Goal: Task Accomplishment & Management: Use online tool/utility

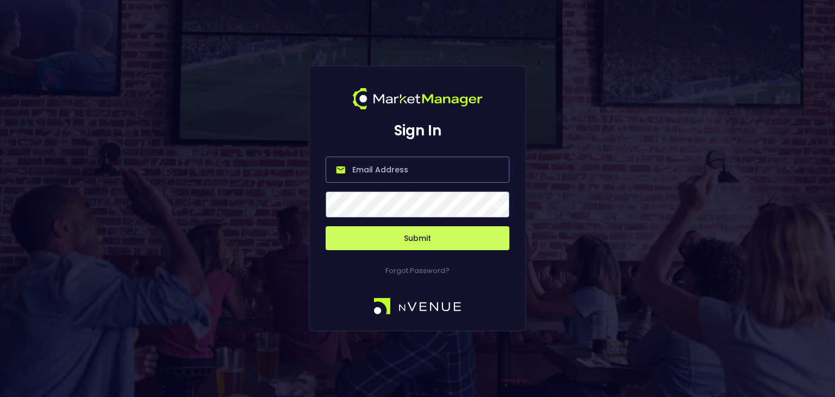
type input "[PERSON_NAME][EMAIL_ADDRESS][DOMAIN_NAME]"
click at [441, 170] on input "[PERSON_NAME][EMAIL_ADDRESS][DOMAIN_NAME]" at bounding box center [417, 169] width 184 height 26
drag, startPoint x: 482, startPoint y: 170, endPoint x: 304, endPoint y: 175, distance: 178.3
click at [304, 175] on div "Sign In jeremy@nvenue.com Submit Forgot Password?" at bounding box center [417, 198] width 835 height 397
paste input "s.baumohl@draftkings.com"
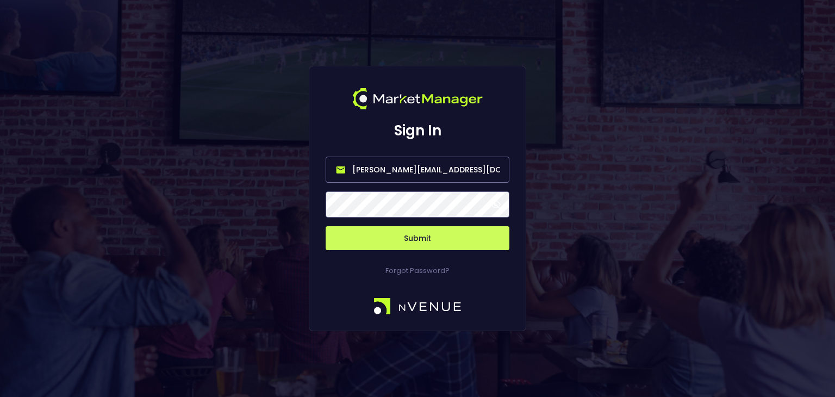
type input "s.baumohl@draftkings.com"
click at [437, 231] on button "Submit" at bounding box center [417, 238] width 184 height 24
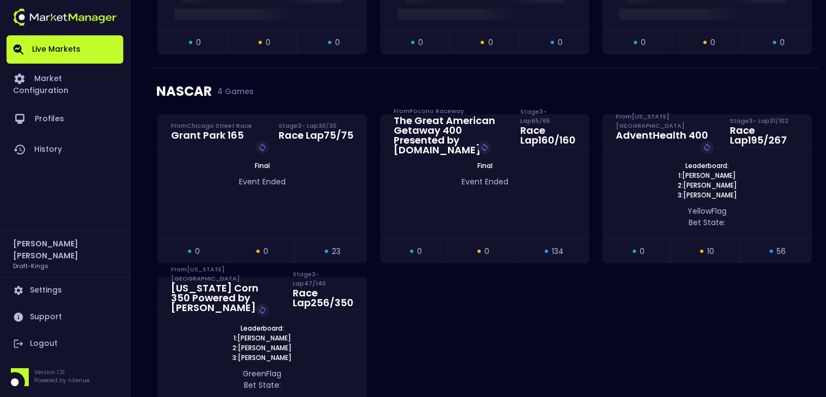
scroll to position [272, 0]
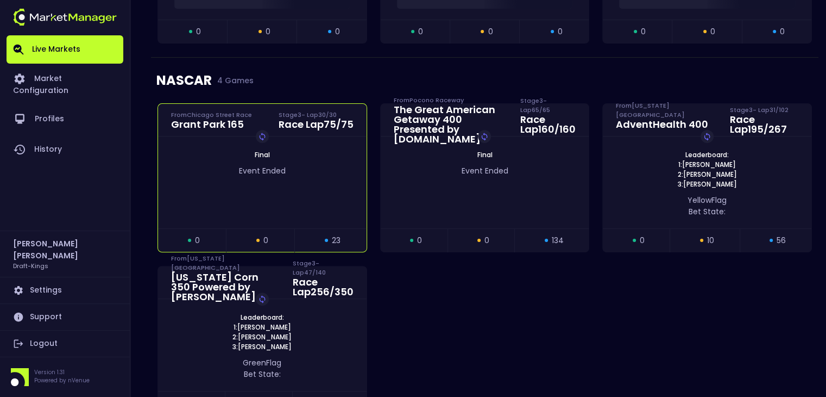
click at [265, 162] on div "Event Ended" at bounding box center [262, 168] width 209 height 17
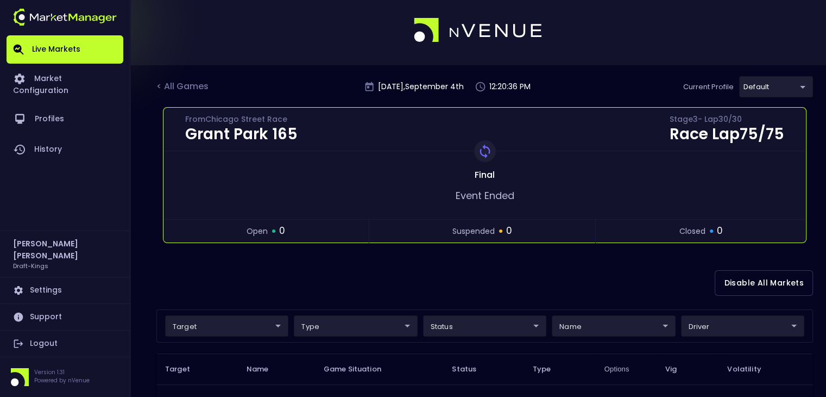
scroll to position [0, 0]
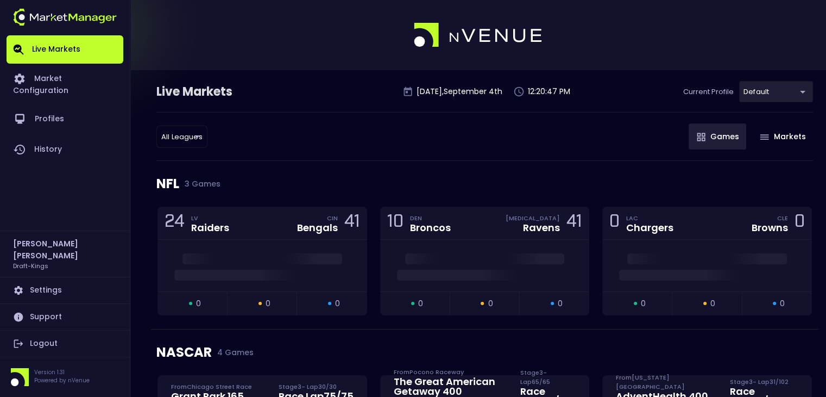
click at [89, 51] on link "Live Markets" at bounding box center [65, 49] width 117 height 28
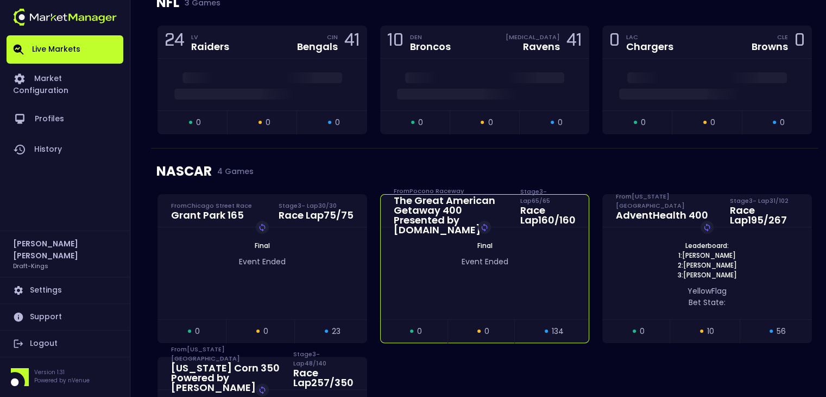
scroll to position [272, 0]
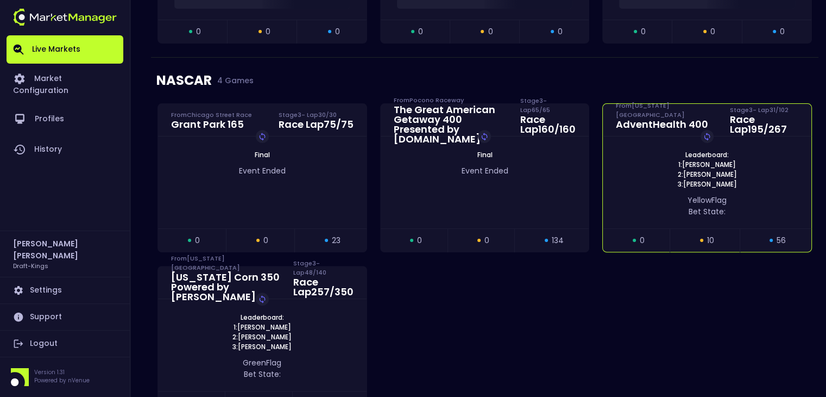
click at [661, 177] on div "Leaderboard: 1: [PERSON_NAME] 2: [PERSON_NAME] 3: [PERSON_NAME] Replay Game" at bounding box center [707, 169] width 209 height 39
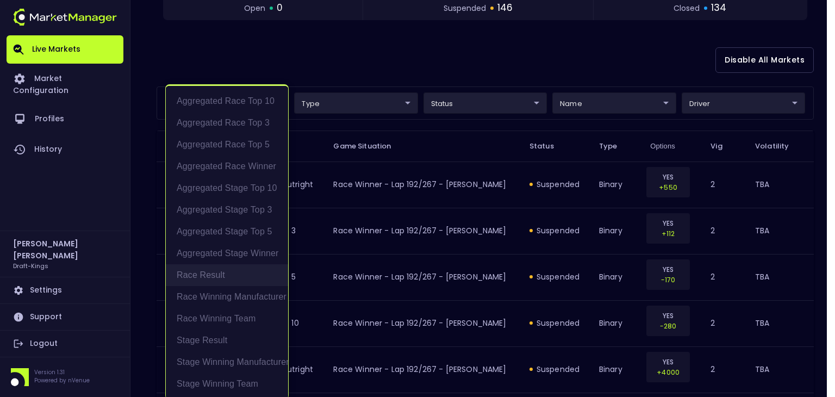
scroll to position [2, 0]
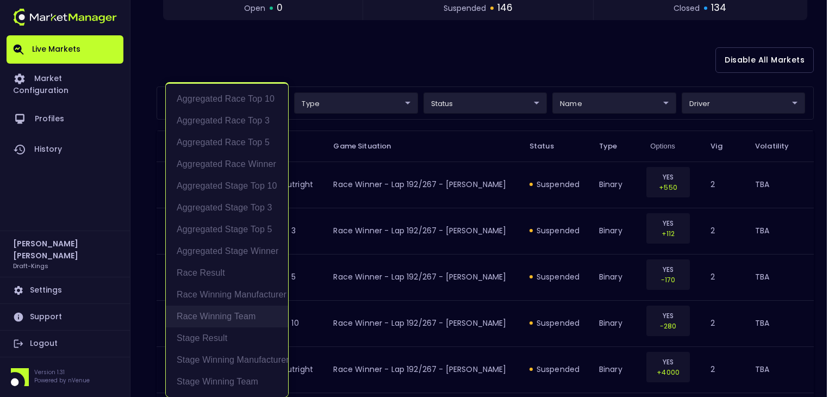
click at [223, 316] on li "Race Winning Team" at bounding box center [227, 316] width 122 height 22
type input "Race Winning Team"
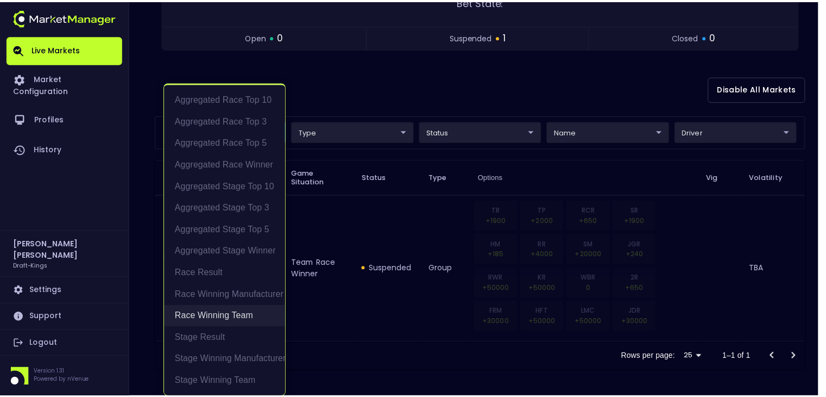
scroll to position [241, 0]
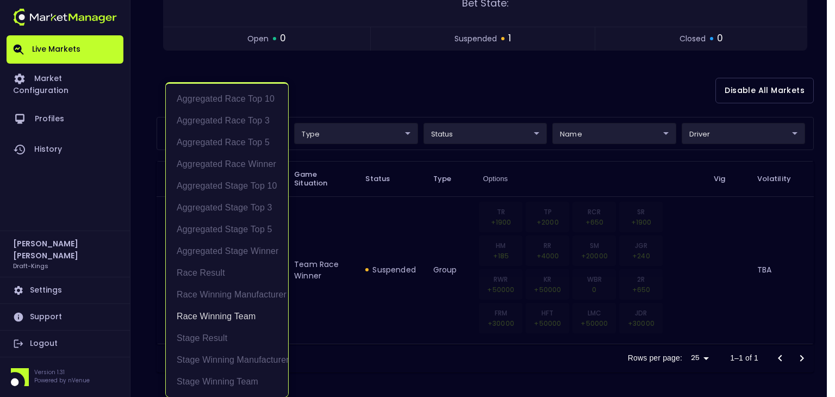
click at [335, 93] on div at bounding box center [417, 198] width 835 height 397
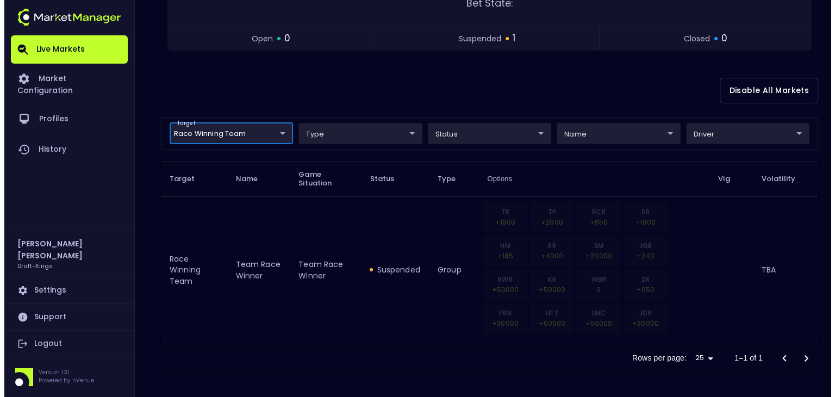
scroll to position [0, 0]
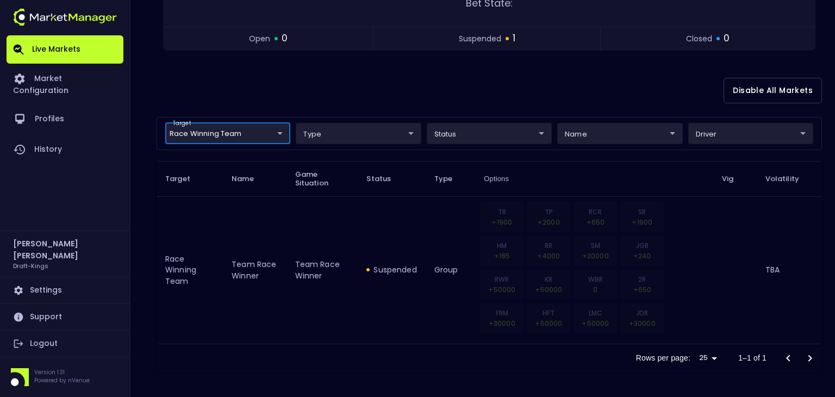
click at [239, 128] on body "Live Markets Market Configuration Profiles History [PERSON_NAME] Draft-Kings Se…" at bounding box center [417, 79] width 835 height 640
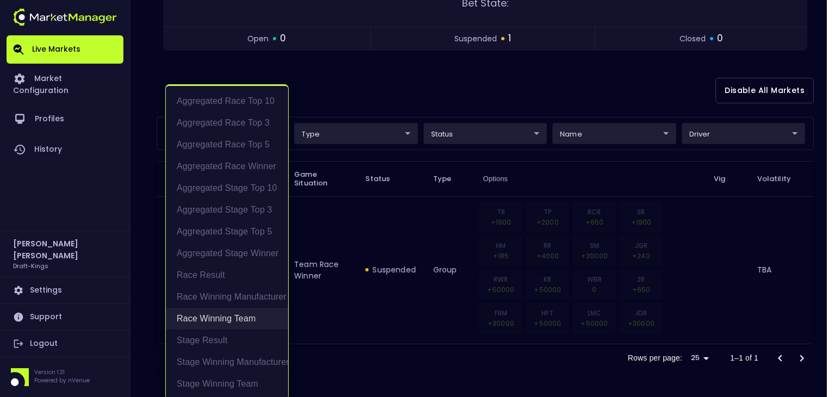
click at [229, 318] on li "Race Winning Team" at bounding box center [227, 319] width 122 height 22
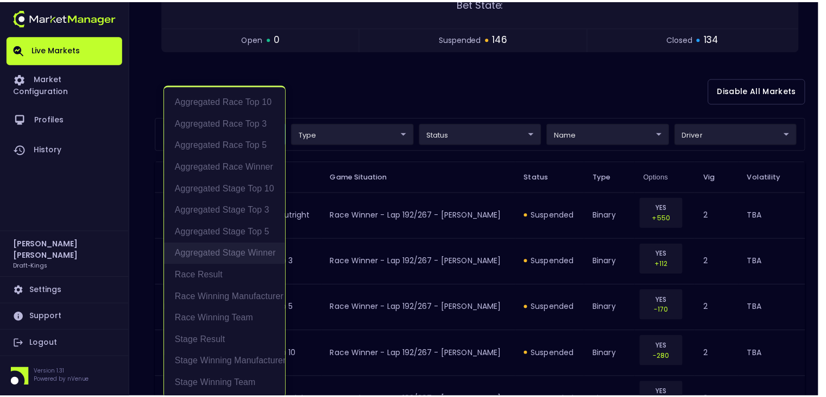
scroll to position [2, 0]
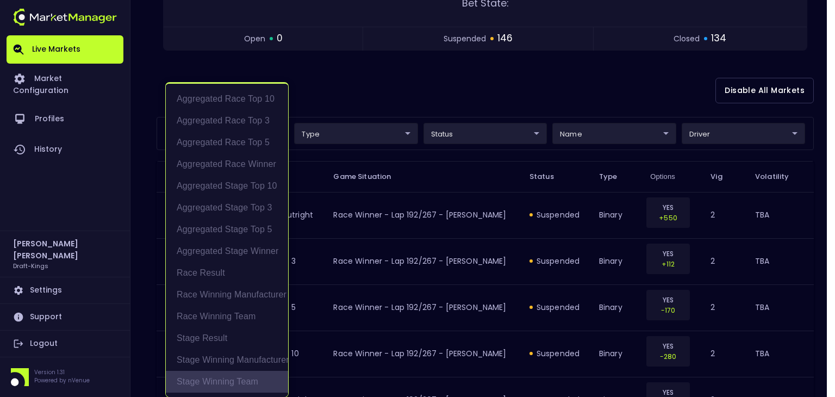
click at [231, 375] on li "Stage Winning Team" at bounding box center [227, 382] width 122 height 22
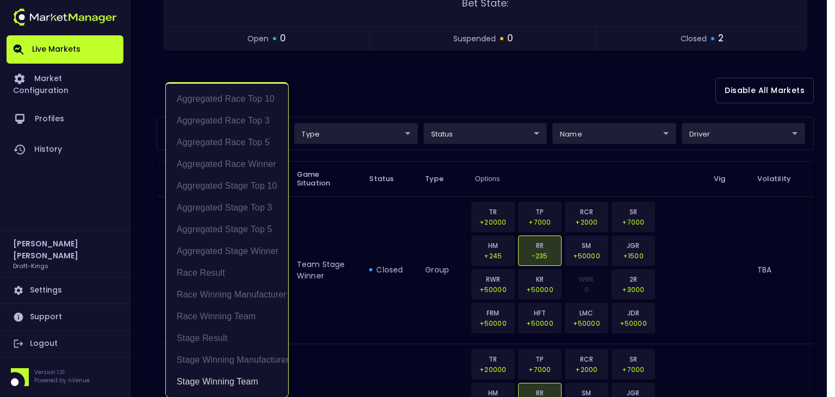
click at [346, 220] on div at bounding box center [417, 198] width 835 height 397
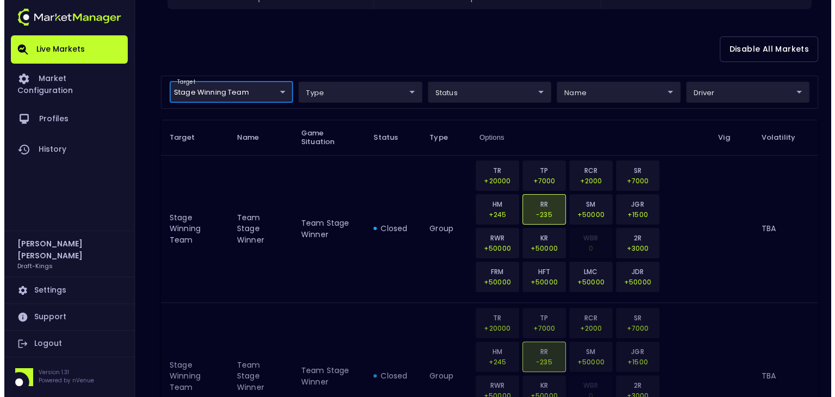
scroll to position [208, 0]
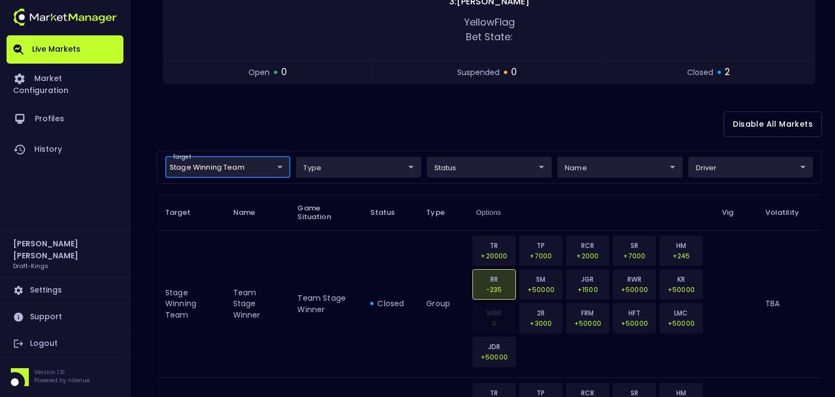
click at [335, 166] on body "Live Markets Market Configuration Profiles History [PERSON_NAME] Draft-Kings Se…" at bounding box center [417, 185] width 835 height 787
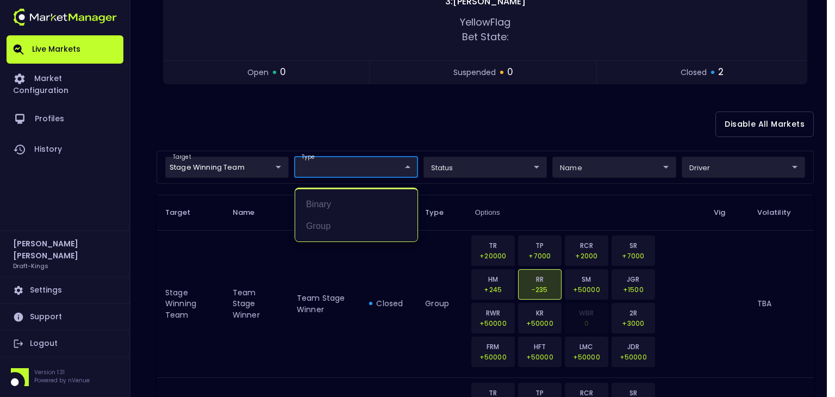
click at [468, 166] on div at bounding box center [417, 198] width 835 height 397
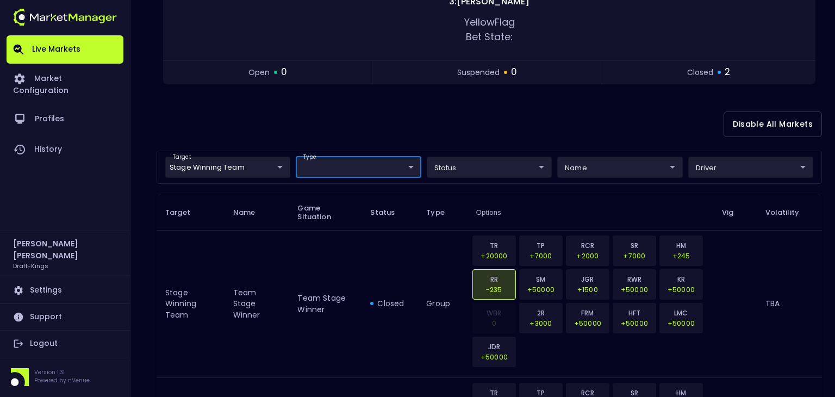
click at [220, 167] on body "Live Markets Market Configuration Profiles History [PERSON_NAME] Draft-Kings Se…" at bounding box center [417, 185] width 835 height 787
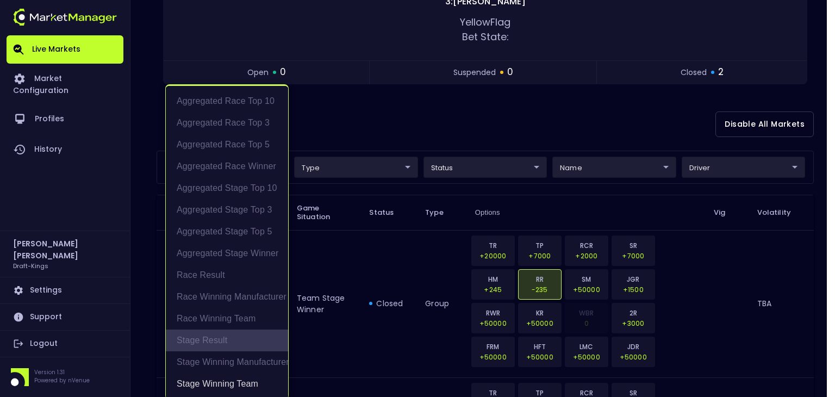
click at [226, 340] on li "Stage Result" at bounding box center [227, 340] width 122 height 22
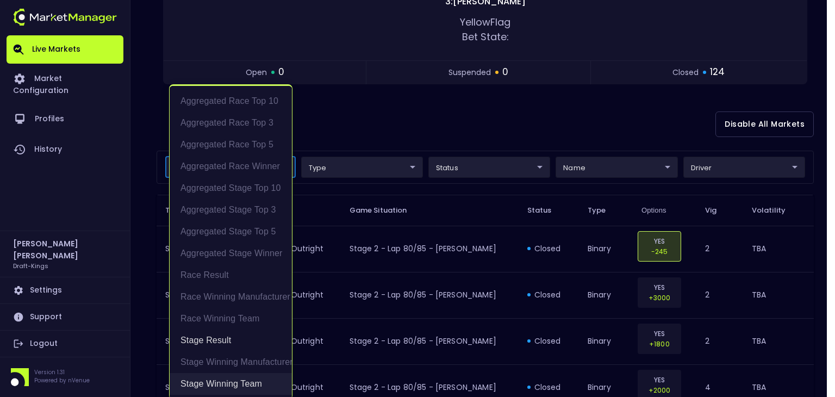
click at [229, 377] on li "Stage Winning Team" at bounding box center [231, 384] width 122 height 22
type input "Stage Result"
click at [341, 214] on div at bounding box center [417, 198] width 835 height 397
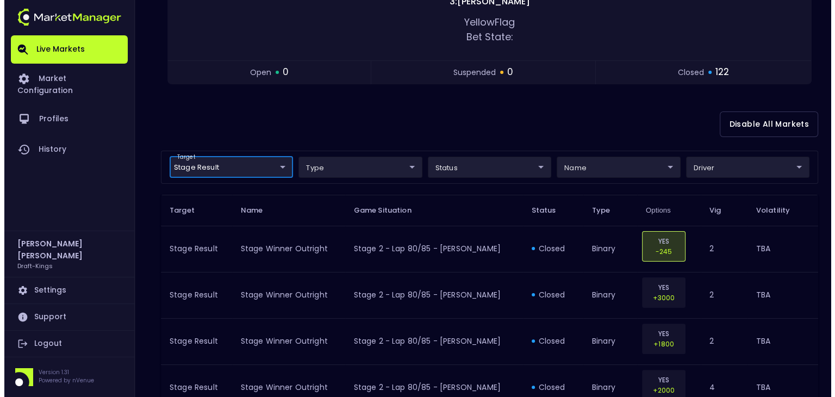
scroll to position [0, 0]
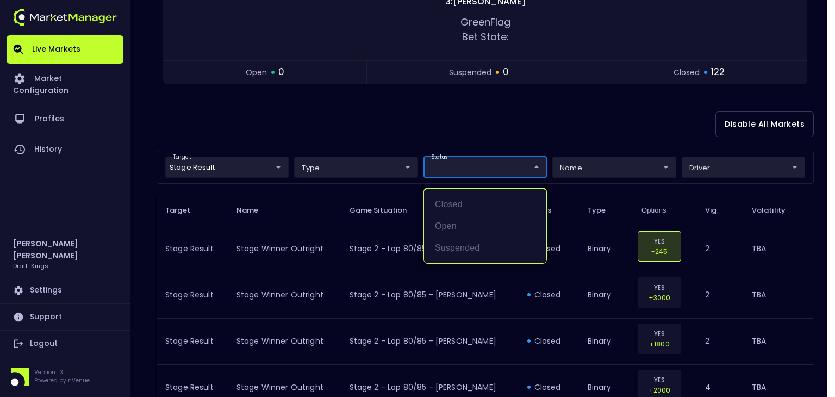
click at [455, 227] on li "open" at bounding box center [485, 226] width 122 height 22
type input "open"
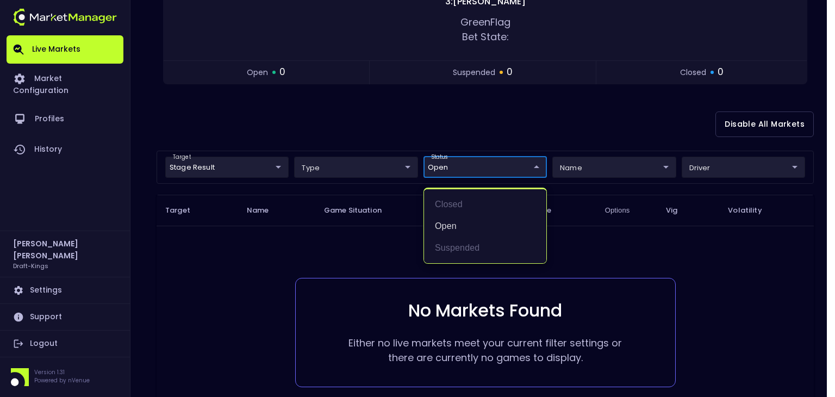
click at [607, 174] on div at bounding box center [417, 198] width 835 height 397
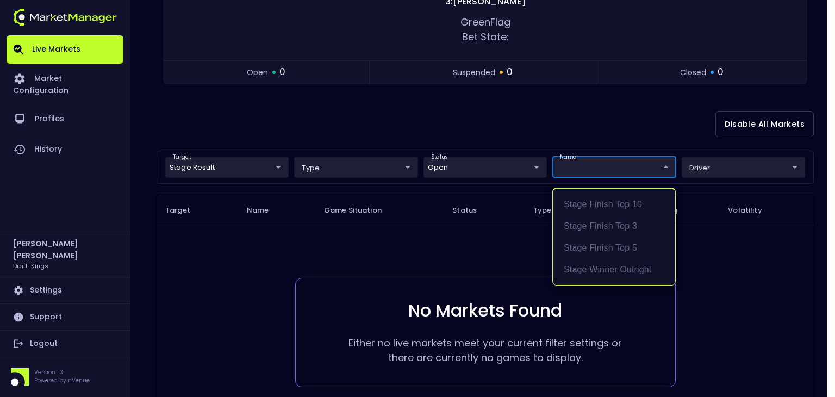
click at [604, 171] on body "Live Markets Market Configuration Profiles History [PERSON_NAME] Draft-Kings Se…" at bounding box center [417, 142] width 835 height 701
click at [605, 265] on li "Stage Winner Outright" at bounding box center [614, 270] width 122 height 22
type input "Stage Winner Outright"
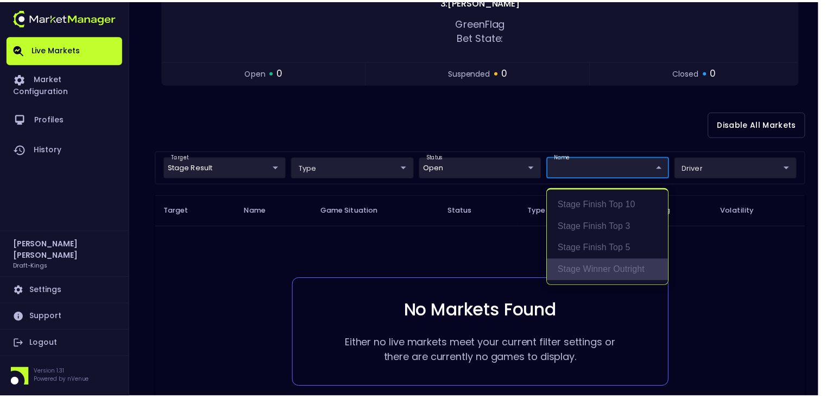
scroll to position [2, 0]
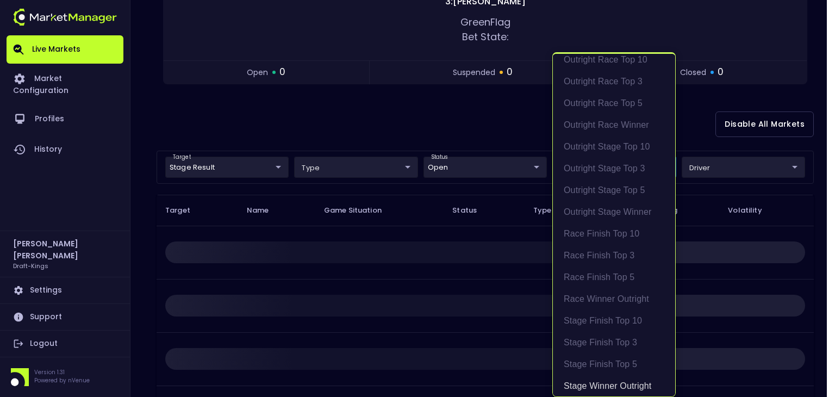
click at [509, 235] on div at bounding box center [417, 198] width 835 height 397
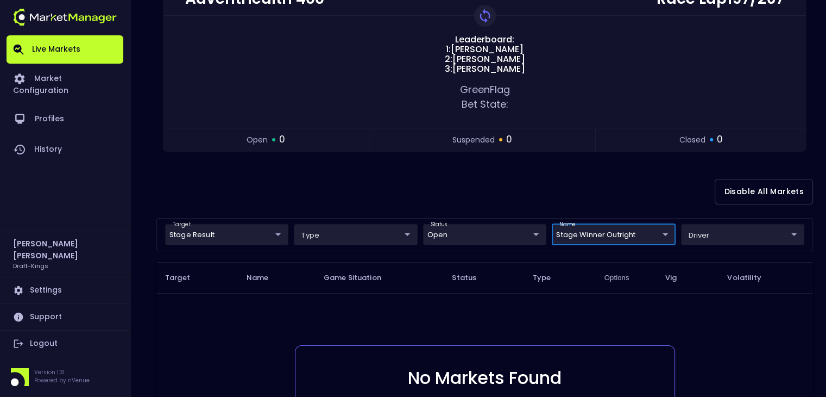
scroll to position [298, 0]
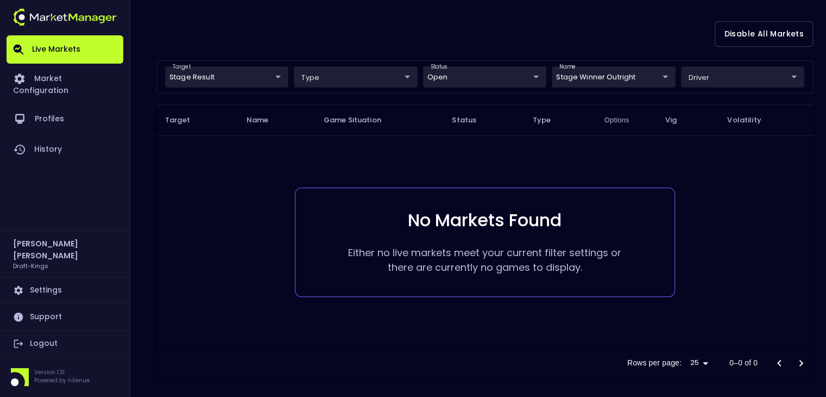
click at [474, 333] on td "No Markets Found Either no live markets meet your current filter settings or th…" at bounding box center [484, 242] width 657 height 214
click at [512, 80] on body "Live Markets Market Configuration Profiles History [PERSON_NAME] Draft-Kings Se…" at bounding box center [417, 52] width 835 height 701
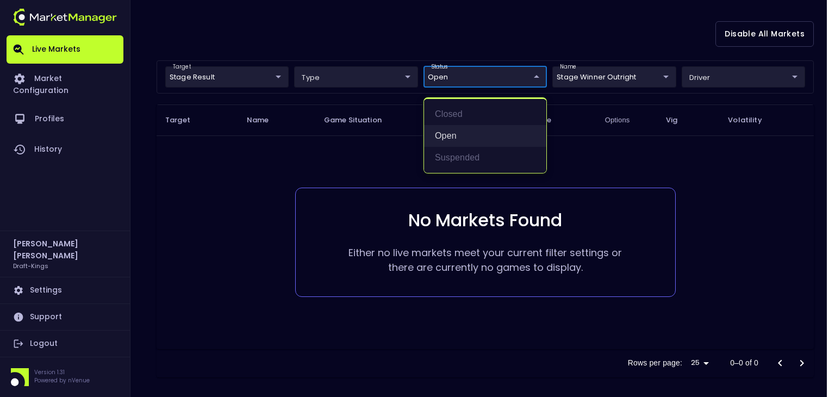
click at [477, 141] on li "open" at bounding box center [485, 136] width 122 height 22
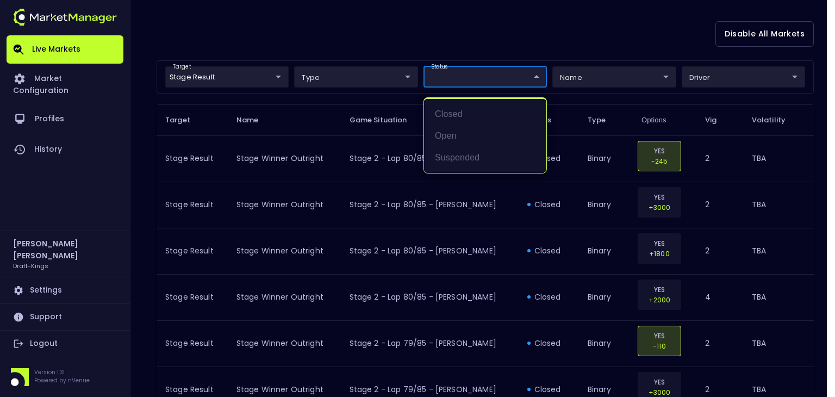
click at [501, 274] on div at bounding box center [417, 198] width 835 height 397
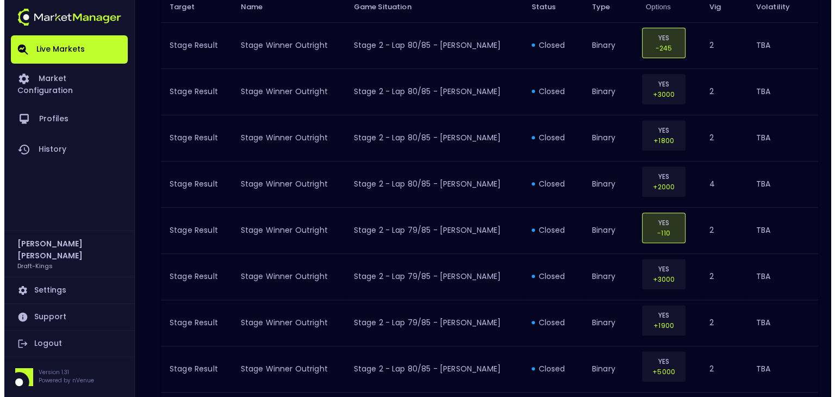
scroll to position [246, 0]
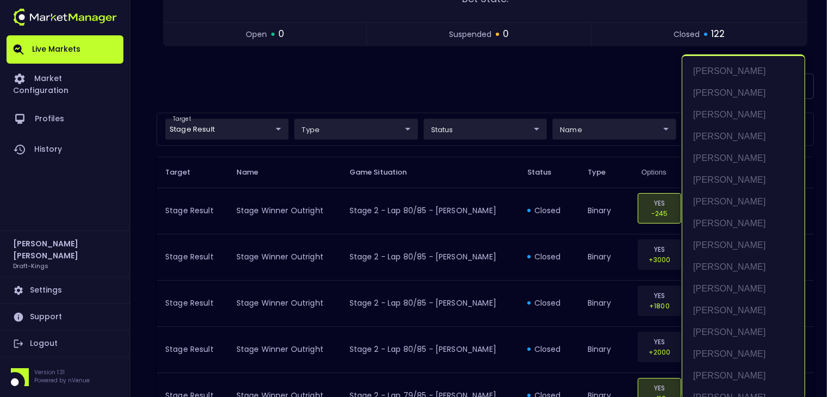
click at [475, 174] on div at bounding box center [417, 198] width 835 height 397
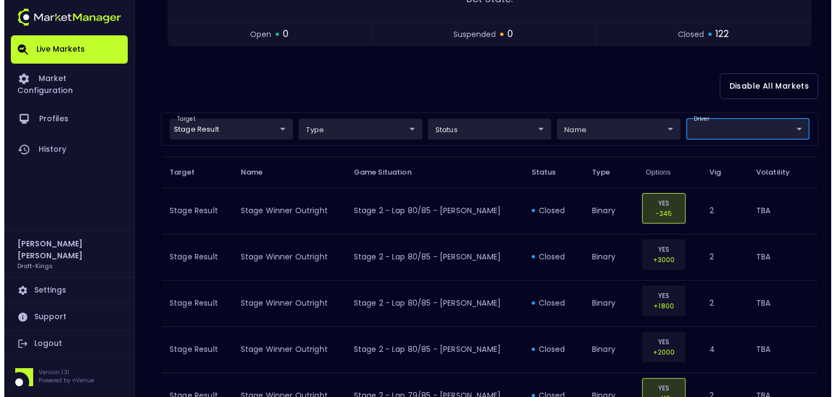
scroll to position [0, 0]
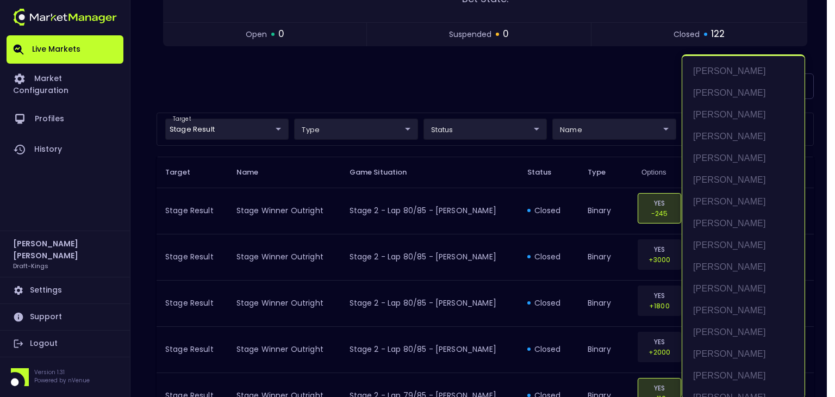
click at [716, 179] on li "[PERSON_NAME]" at bounding box center [743, 180] width 122 height 22
type input "[PERSON_NAME]"
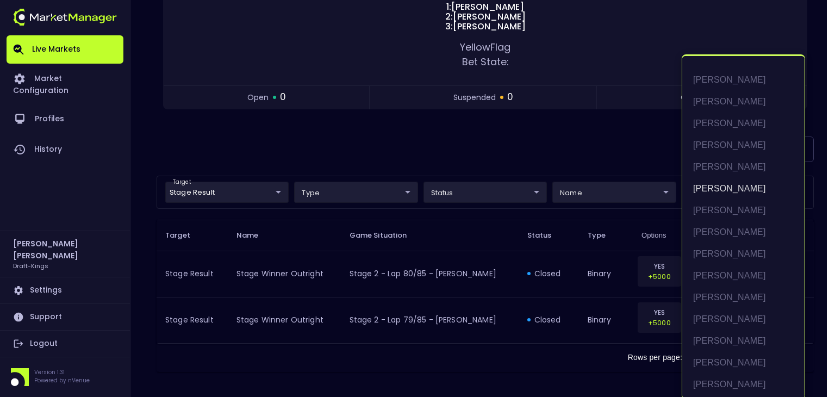
click at [491, 274] on div at bounding box center [417, 198] width 835 height 397
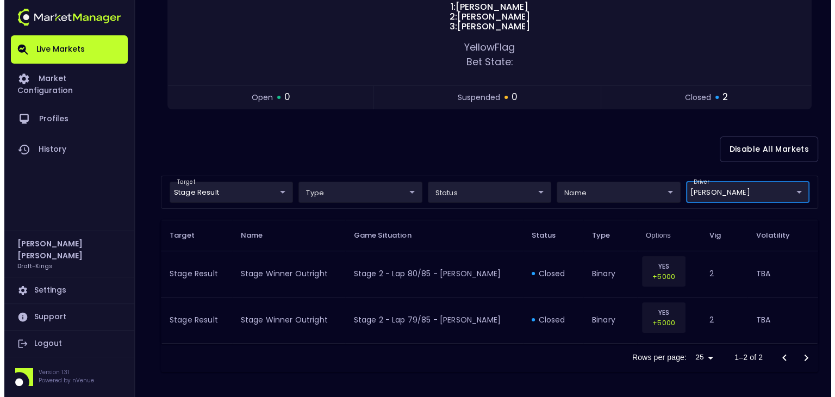
scroll to position [0, 0]
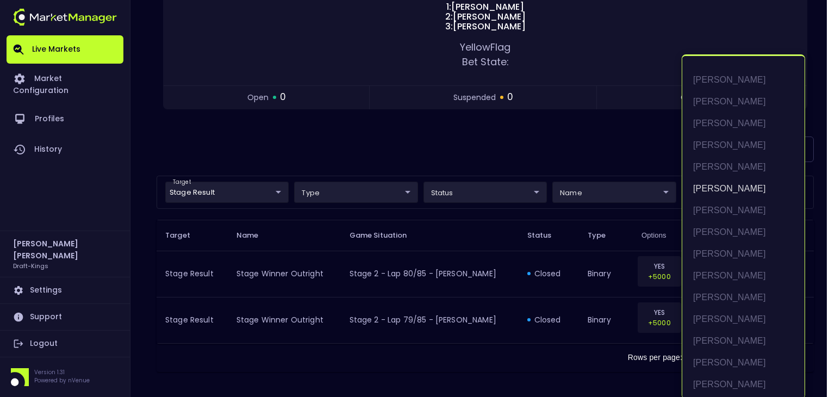
click at [720, 187] on body "Live Markets Market Configuration Profiles History [PERSON_NAME] Draft-Kings Se…" at bounding box center [417, 107] width 835 height 580
click at [556, 272] on div at bounding box center [417, 198] width 835 height 397
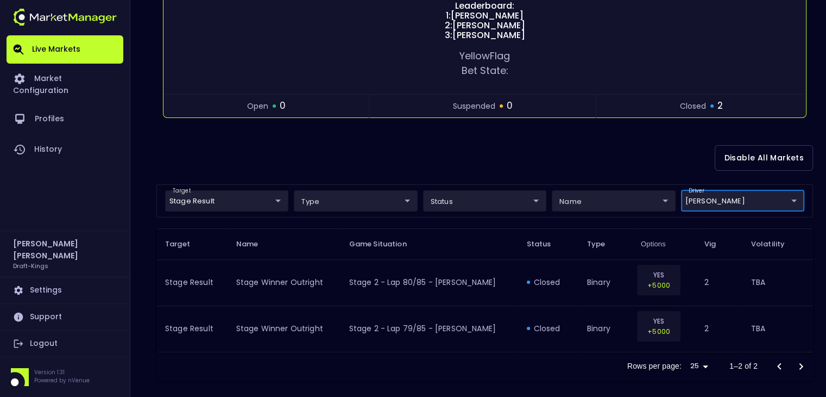
scroll to position [183, 0]
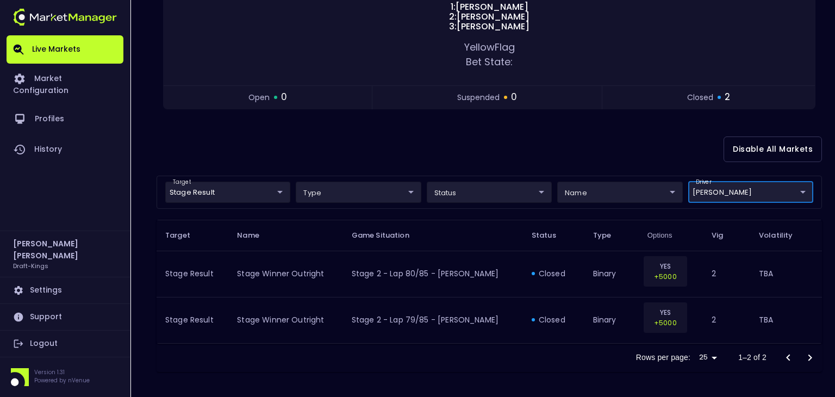
click at [484, 192] on body "Live Markets Market Configuration Profiles History [PERSON_NAME] Draft-Kings Se…" at bounding box center [417, 107] width 835 height 580
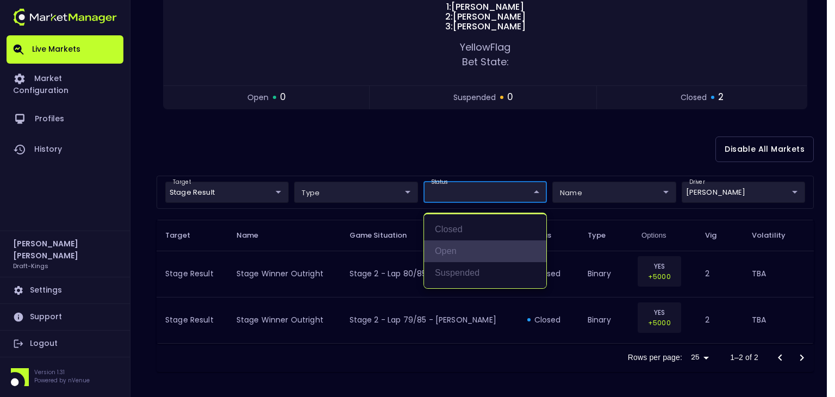
click at [481, 251] on li "open" at bounding box center [485, 251] width 122 height 22
type input "open"
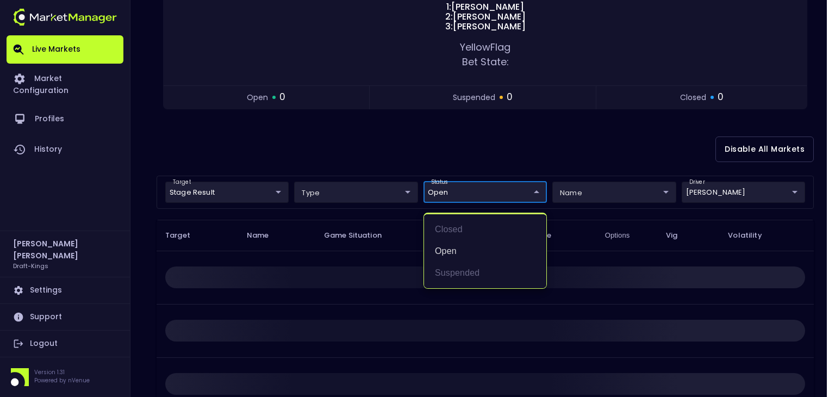
click at [581, 139] on div at bounding box center [417, 198] width 835 height 397
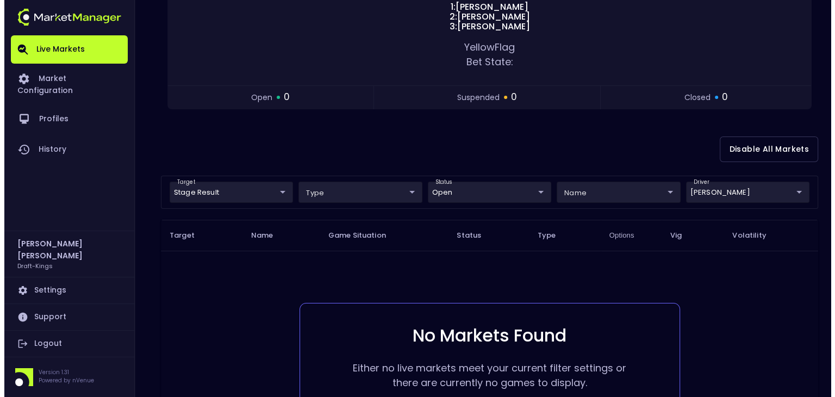
scroll to position [273, 0]
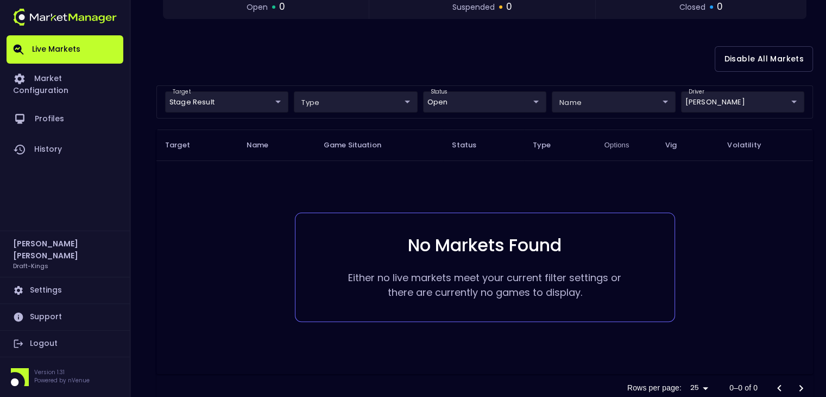
click at [208, 104] on body "Live Markets Market Configuration Profiles History [PERSON_NAME] Draft-Kings Se…" at bounding box center [413, 77] width 826 height 701
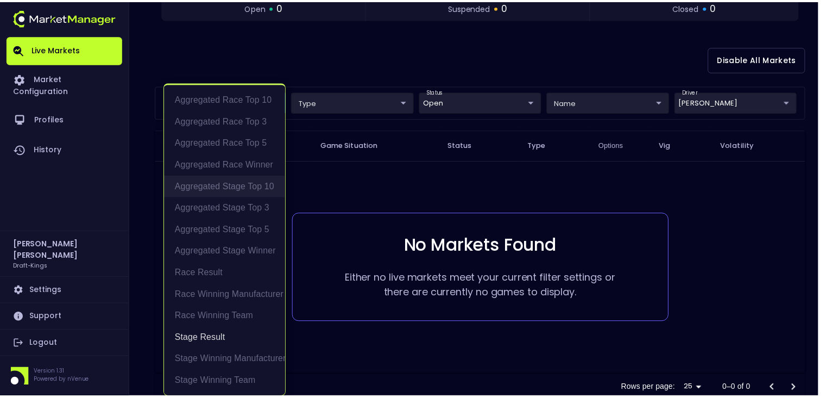
scroll to position [2, 0]
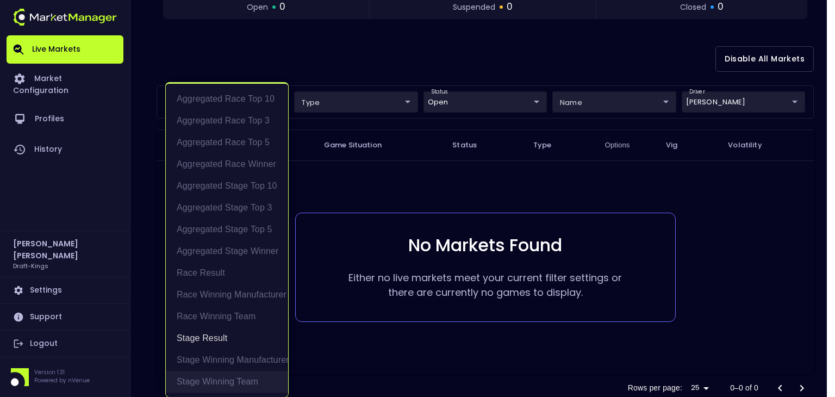
click at [230, 375] on li "Stage Winning Team" at bounding box center [227, 382] width 122 height 22
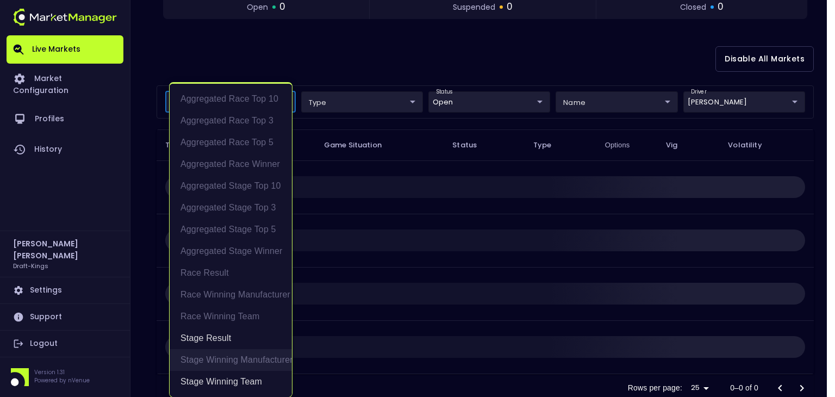
click at [227, 359] on li "Stage Winning Manufacturer" at bounding box center [231, 360] width 122 height 22
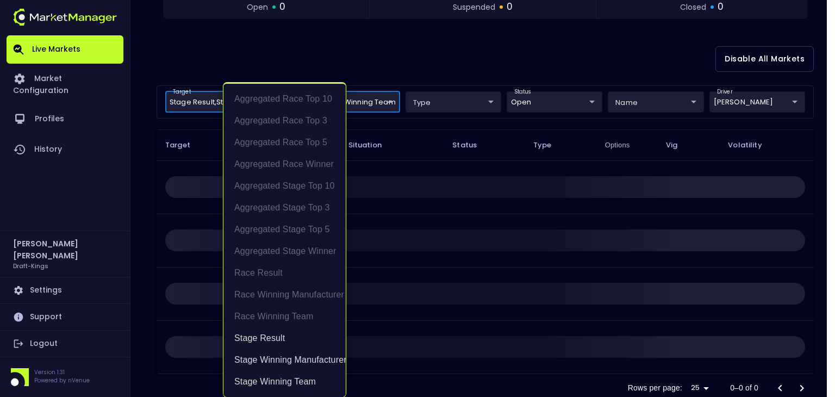
click at [387, 174] on div at bounding box center [417, 198] width 835 height 397
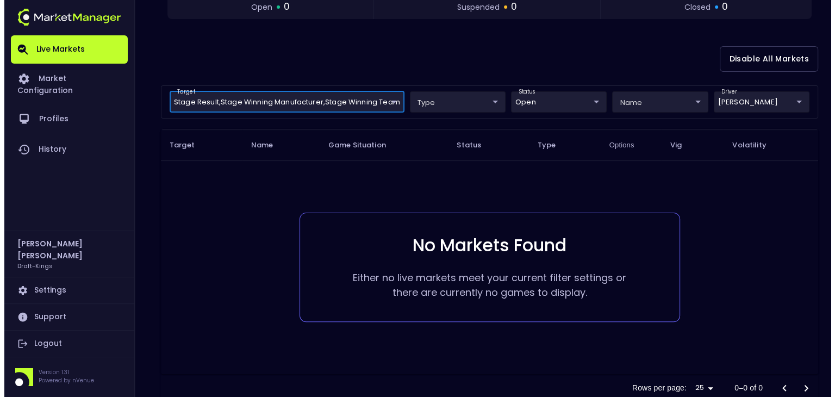
scroll to position [0, 0]
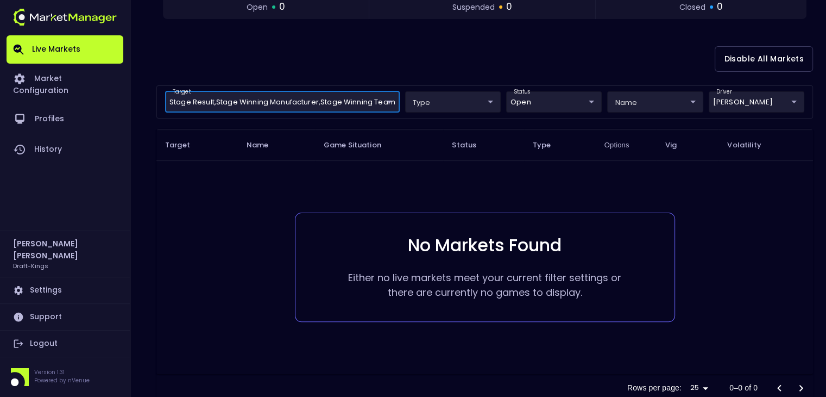
click at [302, 96] on body "Live Markets Market Configuration Profiles History [PERSON_NAME] Draft-Kings Se…" at bounding box center [413, 77] width 826 height 701
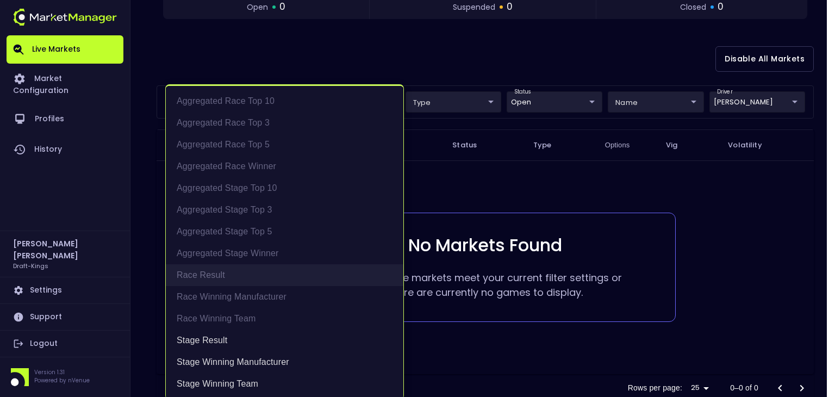
click at [229, 278] on li "Race Result" at bounding box center [284, 275] width 237 height 22
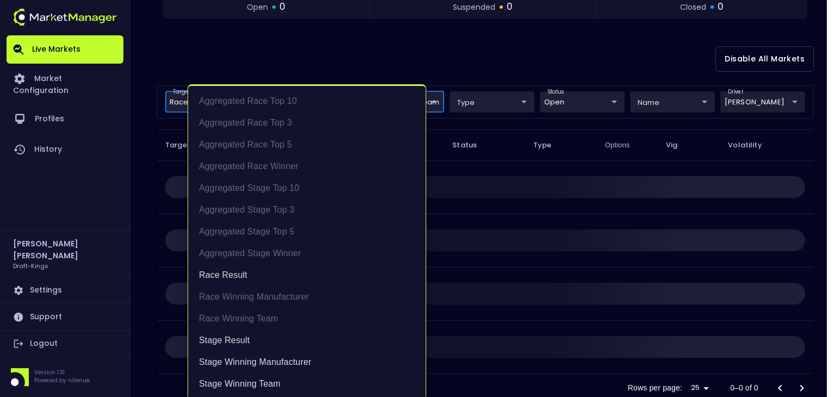
click at [487, 178] on div at bounding box center [417, 198] width 835 height 397
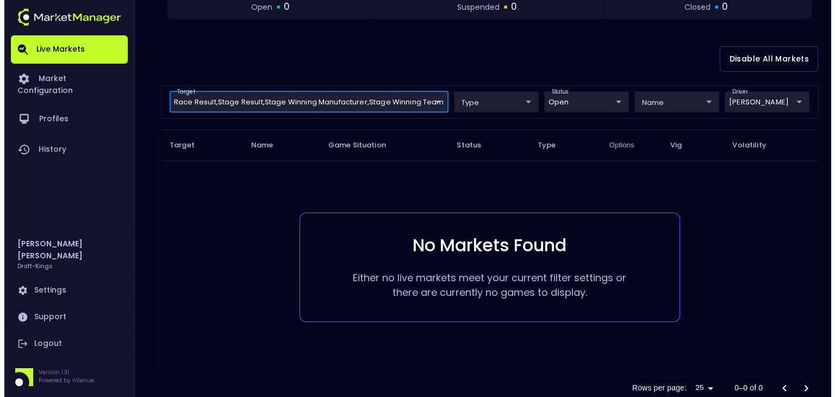
scroll to position [183, 0]
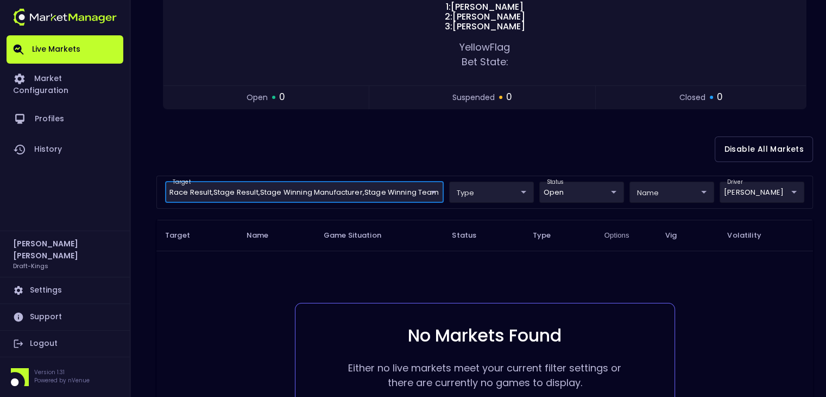
click at [270, 188] on body "Live Markets Market Configuration Profiles History [PERSON_NAME] Draft-Kings Se…" at bounding box center [413, 167] width 826 height 701
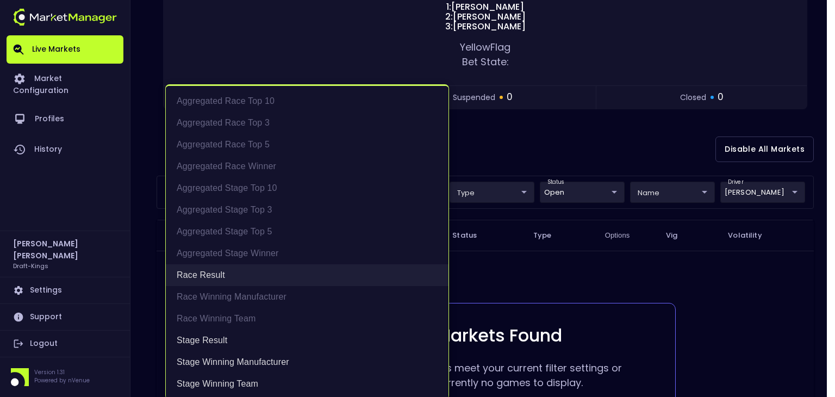
click at [241, 276] on li "Race Result" at bounding box center [307, 275] width 283 height 22
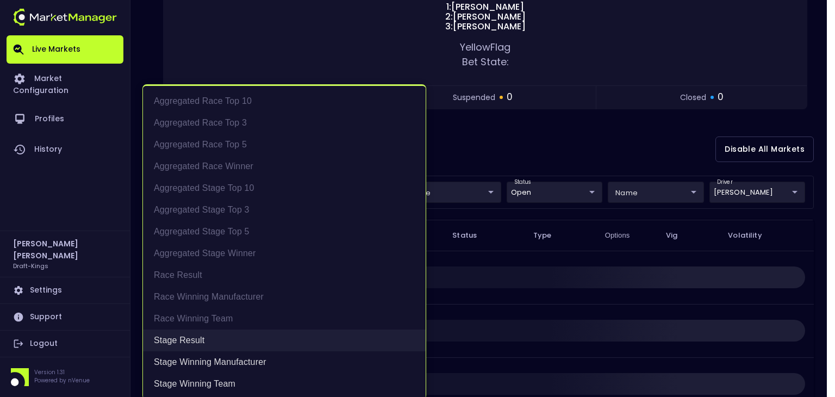
click at [227, 344] on li "Stage Result" at bounding box center [284, 340] width 283 height 22
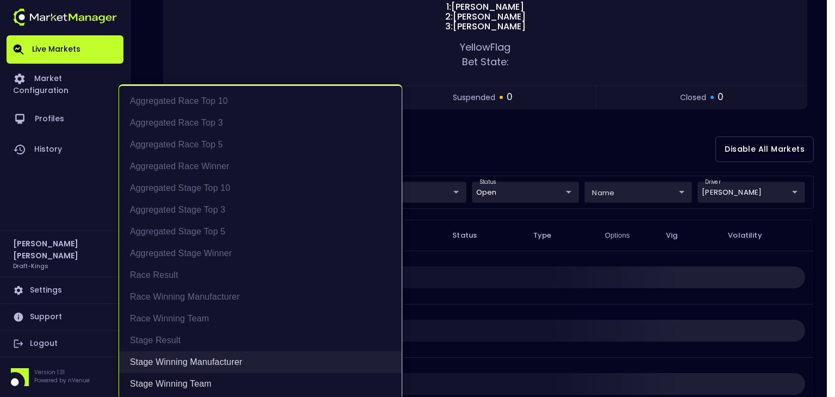
click at [227, 366] on li "Stage Winning Manufacturer" at bounding box center [260, 362] width 283 height 22
type input "Stage Winning Team"
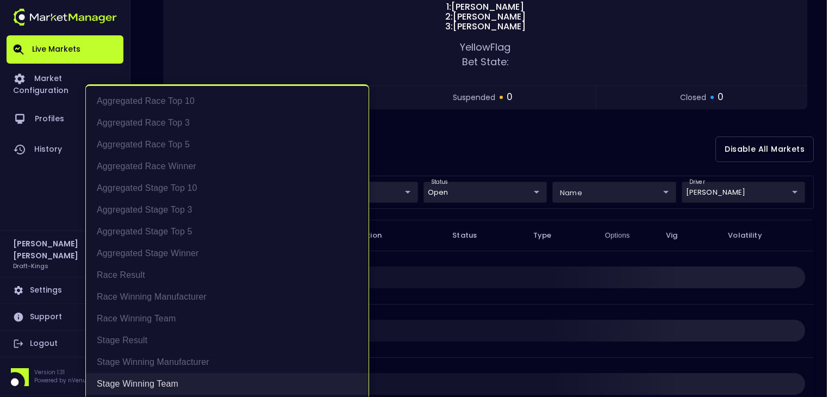
click at [224, 378] on li "Stage Winning Team" at bounding box center [227, 384] width 283 height 22
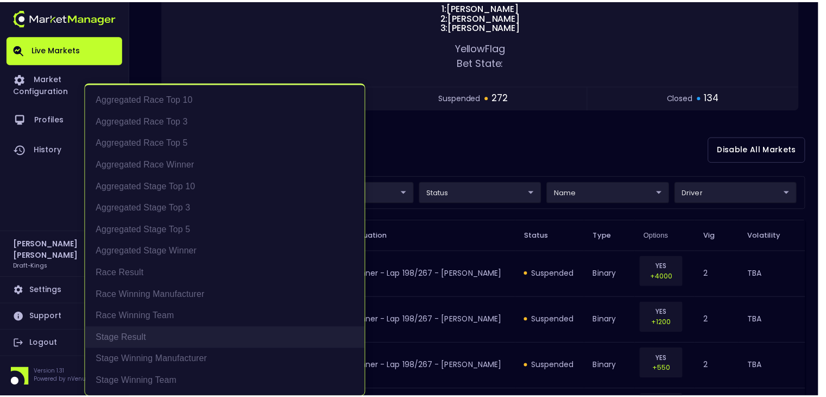
scroll to position [2, 0]
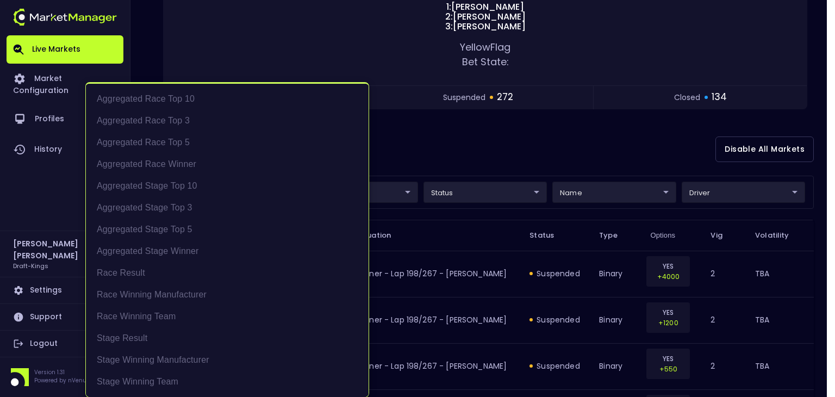
click at [467, 233] on div at bounding box center [417, 198] width 835 height 397
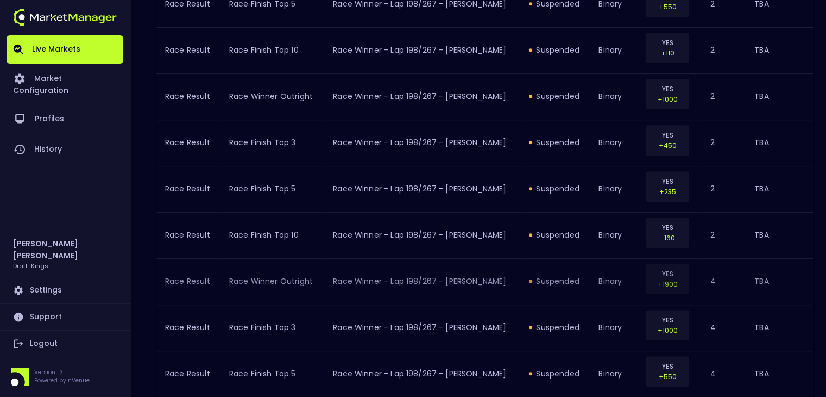
scroll to position [273, 0]
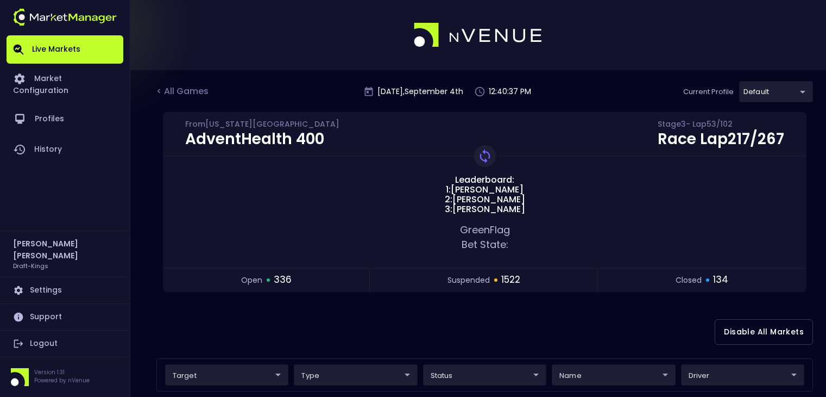
scroll to position [273, 0]
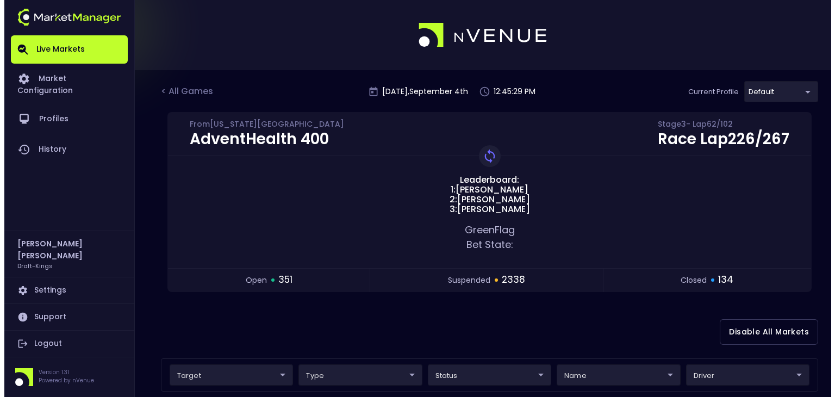
scroll to position [273, 0]
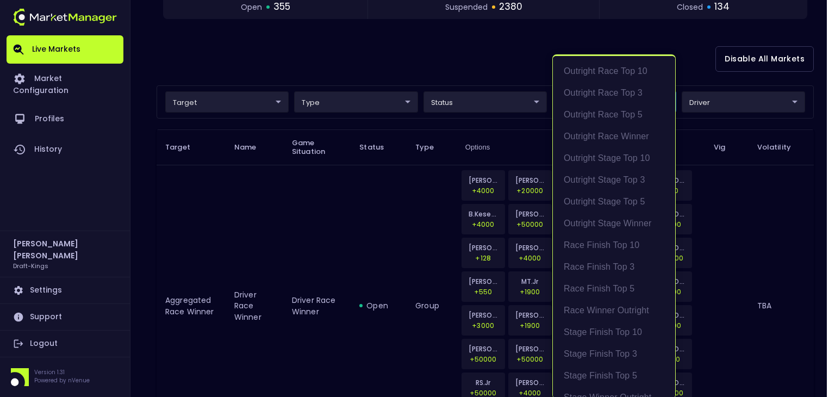
click at [475, 93] on div at bounding box center [417, 198] width 835 height 397
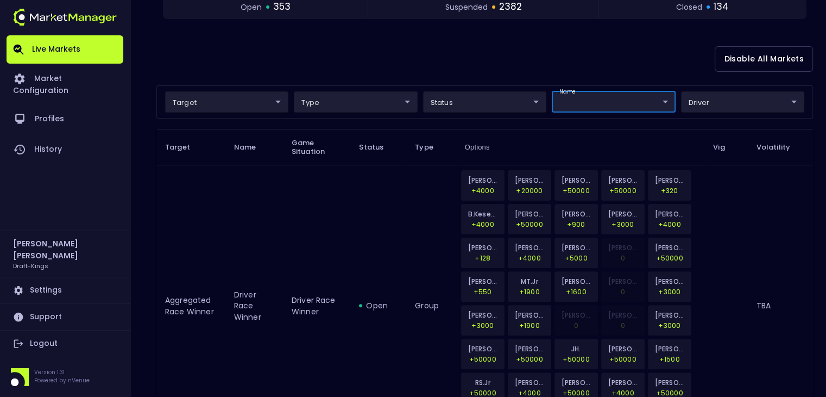
scroll to position [0, 0]
click at [479, 97] on div "Outright Race Top 10 Outright Race Top 3 Outright Race Top 5 Outright Race Winn…" at bounding box center [413, 198] width 826 height 397
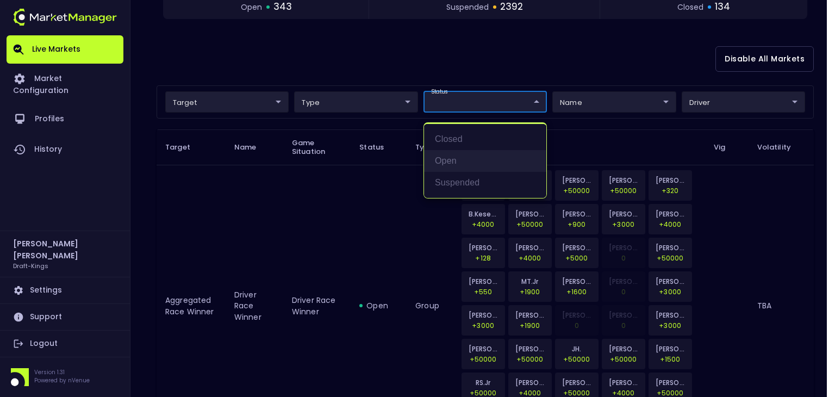
click at [467, 167] on li "open" at bounding box center [485, 161] width 122 height 22
type input "open"
click at [375, 212] on div at bounding box center [417, 198] width 835 height 397
